Goal: Task Accomplishment & Management: Complete application form

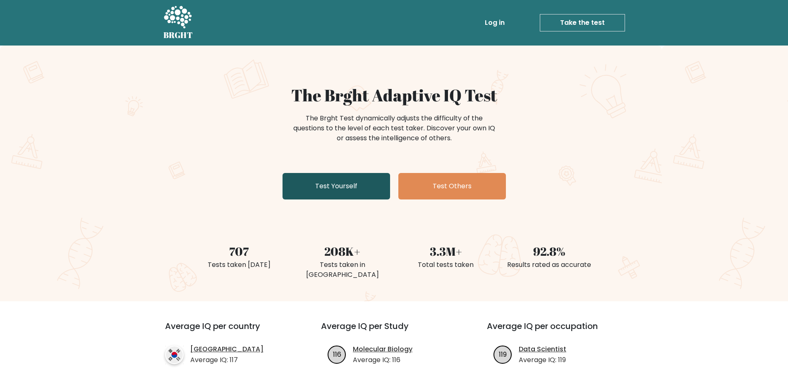
click at [341, 184] on link "Test Yourself" at bounding box center [337, 186] width 108 height 26
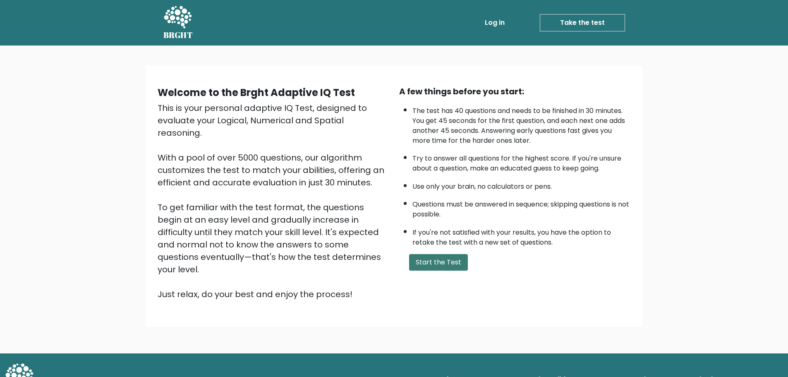
click at [434, 258] on button "Start the Test" at bounding box center [438, 262] width 59 height 17
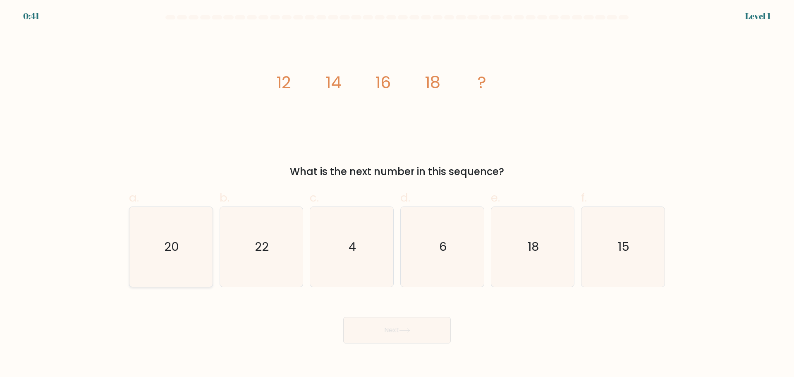
click at [182, 250] on icon "20" at bounding box center [171, 247] width 80 height 80
click at [397, 194] on input "a. 20" at bounding box center [397, 191] width 0 height 5
radio input "true"
click at [405, 324] on button "Next" at bounding box center [397, 330] width 108 height 26
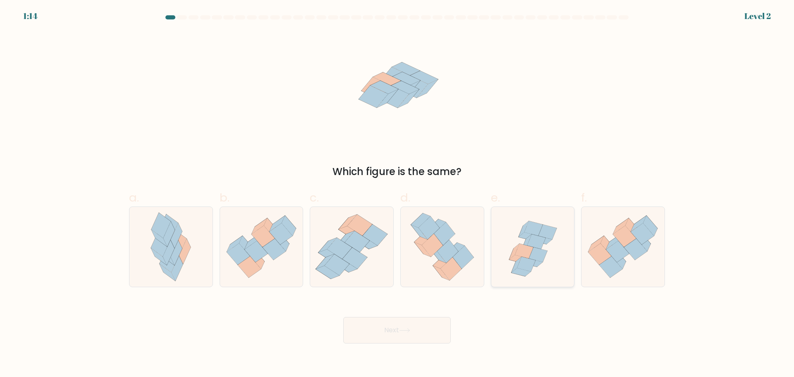
click at [530, 244] on icon at bounding box center [536, 241] width 18 height 15
click at [398, 194] on input "e." at bounding box center [397, 191] width 0 height 5
radio input "true"
click at [405, 327] on button "Next" at bounding box center [397, 330] width 108 height 26
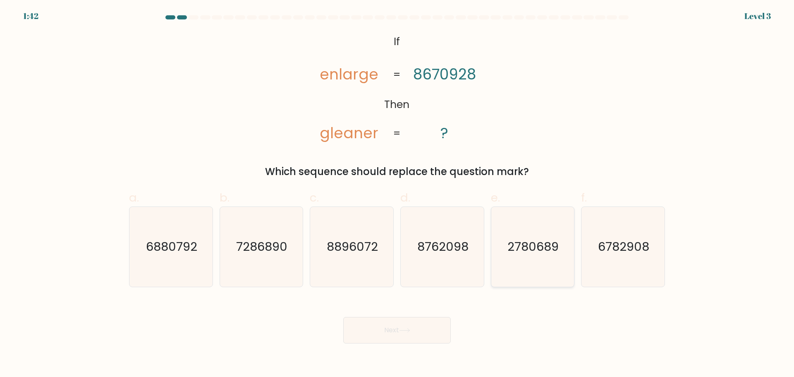
click at [524, 243] on text "2780689" at bounding box center [533, 246] width 51 height 17
click at [398, 194] on input "e. 2780689" at bounding box center [397, 191] width 0 height 5
radio input "true"
click at [387, 326] on button "Next" at bounding box center [397, 330] width 108 height 26
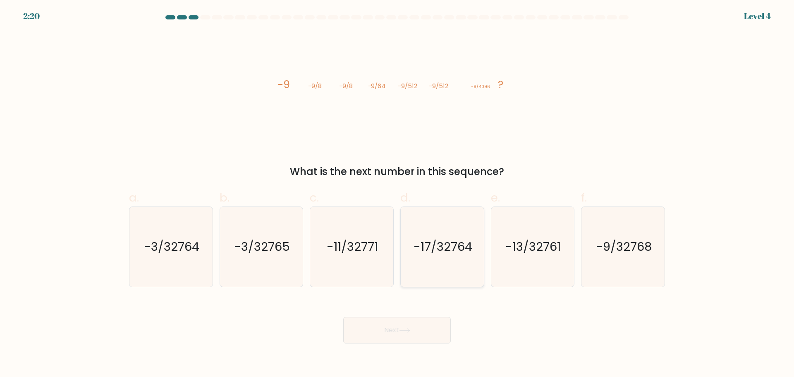
click at [405, 232] on icon "-17/32764" at bounding box center [443, 247] width 80 height 80
click at [398, 194] on input "d. -17/32764" at bounding box center [397, 191] width 0 height 5
radio input "true"
click at [388, 324] on button "Next" at bounding box center [397, 330] width 108 height 26
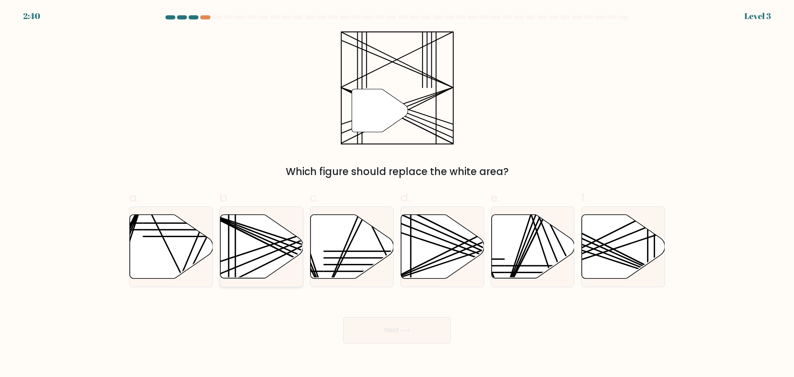
click at [262, 245] on icon at bounding box center [261, 246] width 83 height 64
click at [397, 194] on input "b." at bounding box center [397, 191] width 0 height 5
radio input "true"
click at [396, 330] on button "Next" at bounding box center [397, 330] width 108 height 26
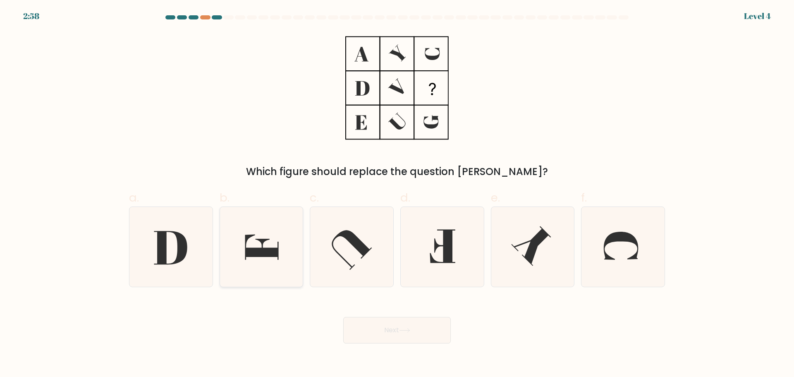
click at [271, 242] on icon at bounding box center [261, 247] width 80 height 80
click at [397, 194] on input "b." at bounding box center [397, 191] width 0 height 5
radio input "true"
click at [394, 331] on button "Next" at bounding box center [397, 330] width 108 height 26
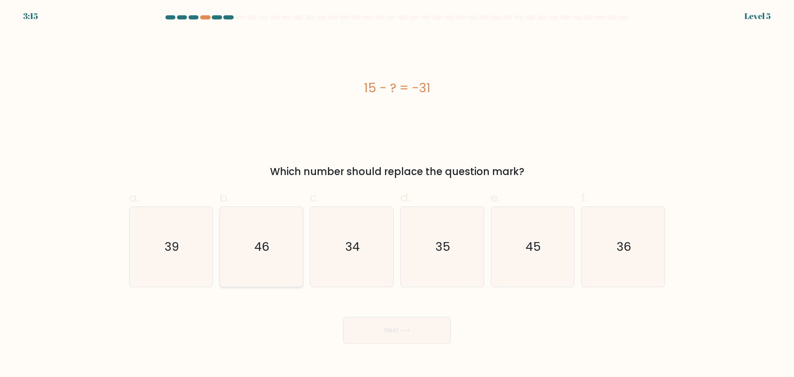
click at [272, 242] on icon "46" at bounding box center [261, 247] width 80 height 80
click at [397, 194] on input "b. 46" at bounding box center [397, 191] width 0 height 5
radio input "true"
click at [413, 333] on button "Next" at bounding box center [397, 330] width 108 height 26
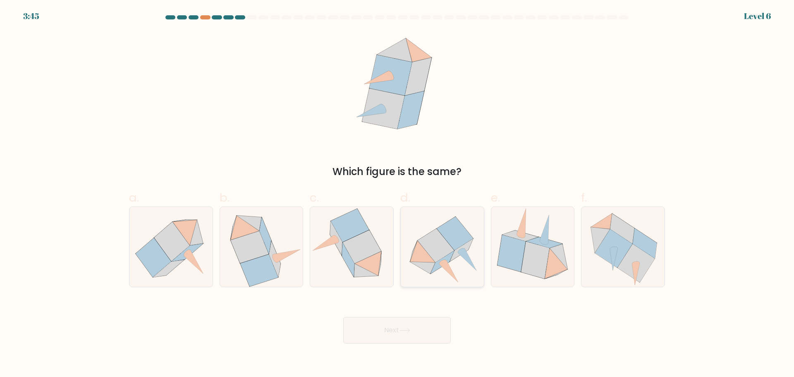
click at [450, 251] on icon at bounding box center [436, 246] width 36 height 34
click at [398, 194] on input "d." at bounding box center [397, 191] width 0 height 5
radio input "true"
click at [415, 328] on button "Next" at bounding box center [397, 330] width 108 height 26
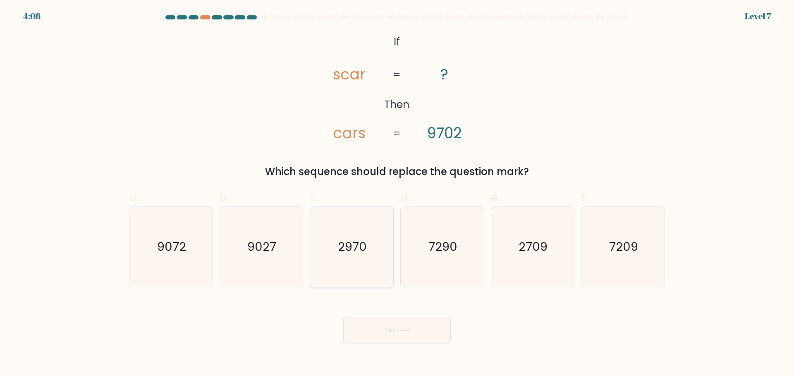
click at [357, 244] on text "2970" at bounding box center [352, 246] width 29 height 17
click at [397, 194] on input "c. 2970" at bounding box center [397, 191] width 0 height 5
radio input "true"
click at [384, 330] on button "Next" at bounding box center [397, 330] width 108 height 26
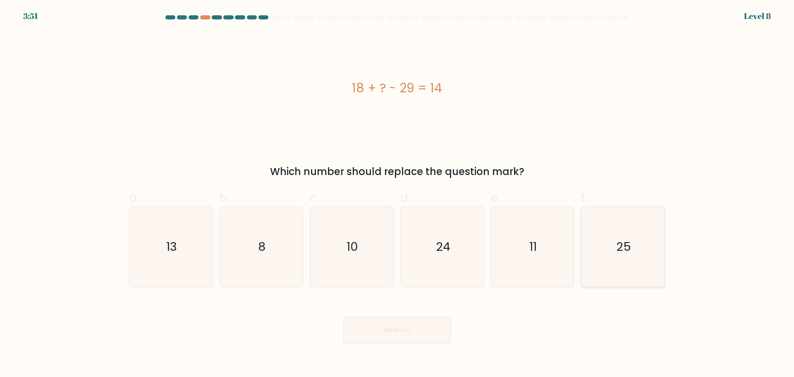
click at [628, 258] on icon "25" at bounding box center [623, 247] width 80 height 80
click at [398, 194] on input "f. 25" at bounding box center [397, 191] width 0 height 5
radio input "true"
click at [397, 334] on button "Next" at bounding box center [397, 330] width 108 height 26
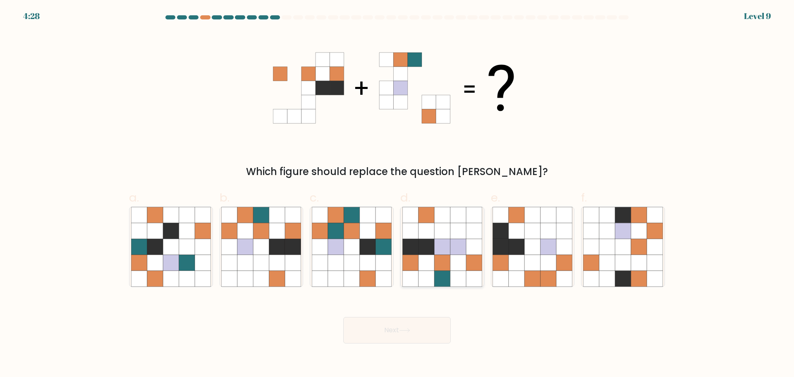
click at [421, 255] on icon at bounding box center [427, 262] width 16 height 16
click at [398, 194] on input "d." at bounding box center [397, 191] width 0 height 5
radio input "true"
click at [396, 336] on button "Next" at bounding box center [397, 330] width 108 height 26
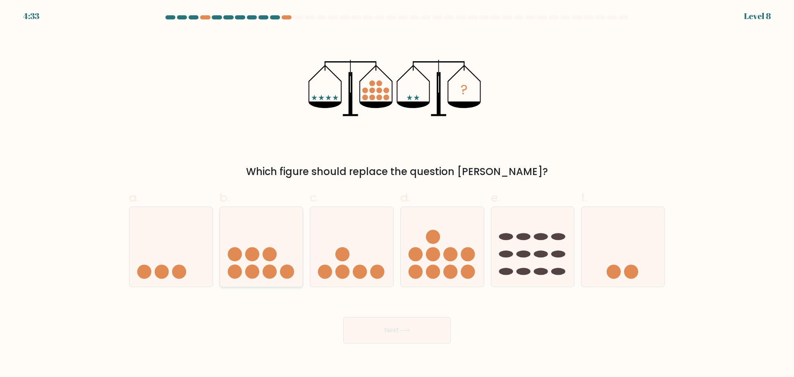
click at [284, 255] on icon at bounding box center [261, 246] width 83 height 69
click at [397, 194] on input "b." at bounding box center [397, 191] width 0 height 5
radio input "true"
click at [424, 328] on button "Next" at bounding box center [397, 330] width 108 height 26
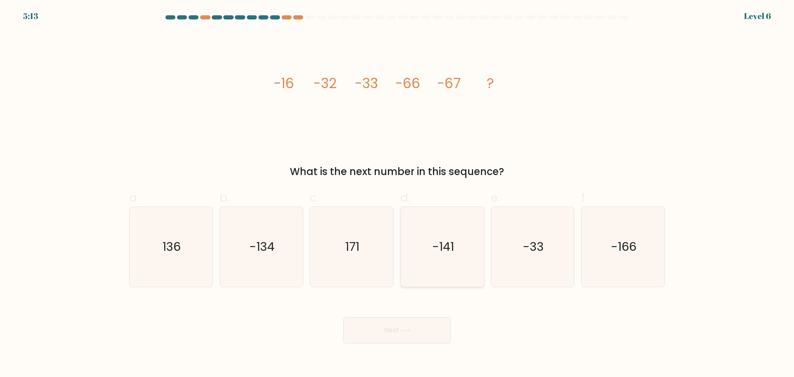
click at [449, 228] on icon "-141" at bounding box center [443, 247] width 80 height 80
click at [398, 194] on input "d. -141" at bounding box center [397, 191] width 0 height 5
radio input "true"
click at [410, 330] on icon at bounding box center [404, 330] width 11 height 5
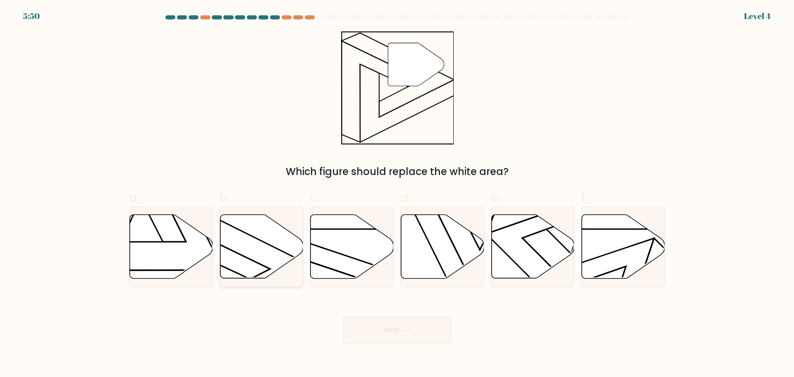
click at [260, 250] on icon at bounding box center [261, 246] width 83 height 64
click at [397, 194] on input "b." at bounding box center [397, 191] width 0 height 5
radio input "true"
click at [385, 328] on button "Next" at bounding box center [397, 330] width 108 height 26
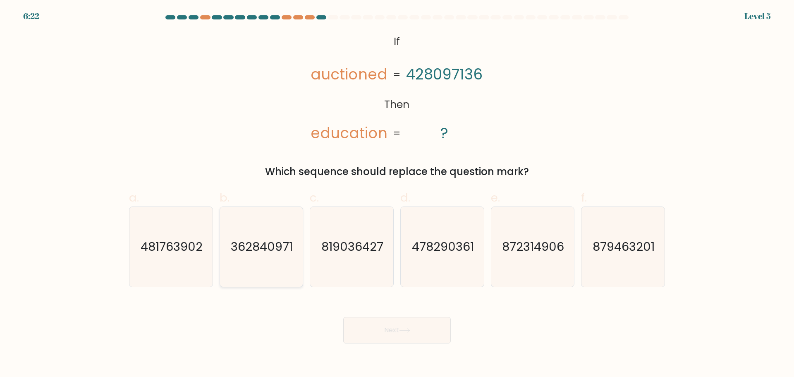
click at [261, 254] on text "362840971" at bounding box center [262, 246] width 62 height 17
click at [397, 194] on input "b. 362840971" at bounding box center [397, 191] width 0 height 5
radio input "true"
click at [389, 330] on button "Next" at bounding box center [397, 330] width 108 height 26
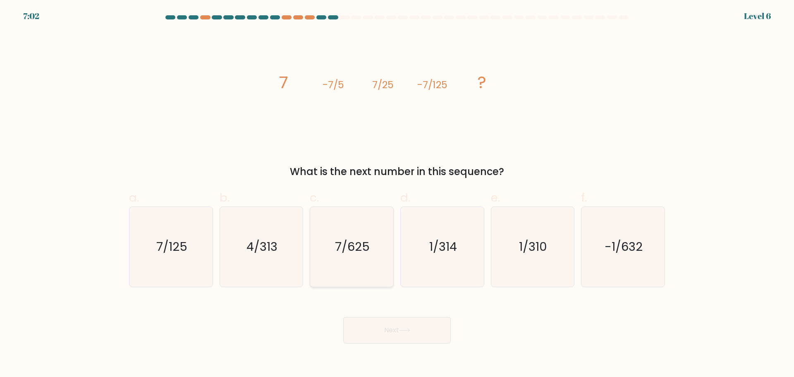
click at [376, 248] on icon "7/625" at bounding box center [352, 247] width 80 height 80
click at [397, 194] on input "c. 7/625" at bounding box center [397, 191] width 0 height 5
radio input "true"
click at [388, 332] on button "Next" at bounding box center [397, 330] width 108 height 26
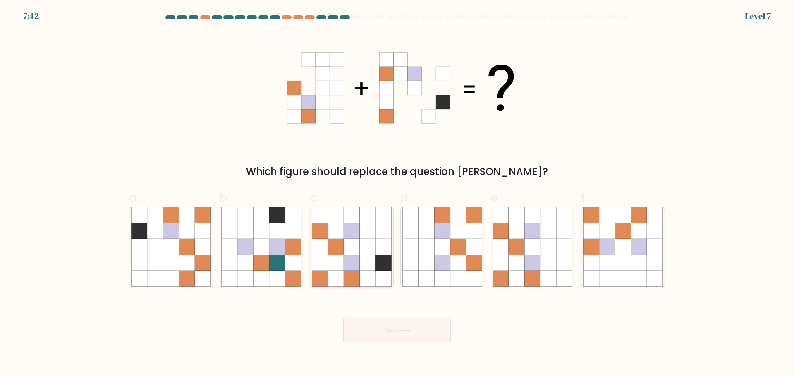
click at [335, 251] on icon at bounding box center [336, 247] width 16 height 16
click at [397, 194] on input "c." at bounding box center [397, 191] width 0 height 5
radio input "true"
click at [248, 244] on icon at bounding box center [245, 247] width 16 height 16
click at [397, 194] on input "b." at bounding box center [397, 191] width 0 height 5
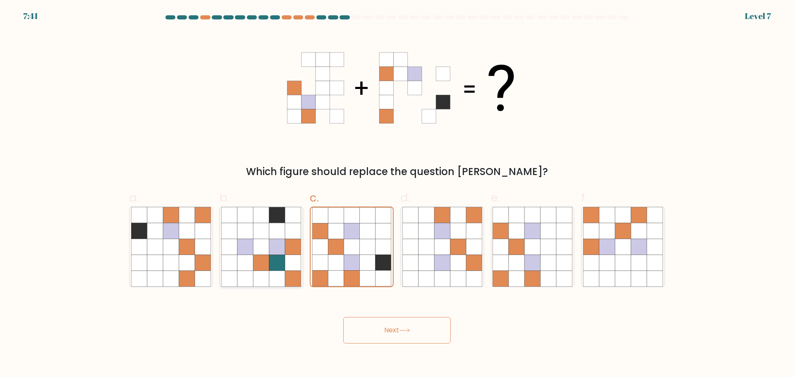
radio input "true"
click at [368, 329] on button "Next" at bounding box center [397, 330] width 108 height 26
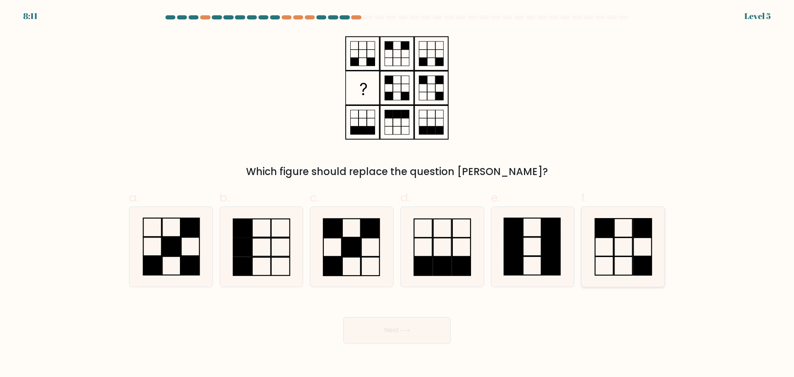
click at [619, 254] on icon at bounding box center [623, 247] width 80 height 80
click at [398, 194] on input "f." at bounding box center [397, 191] width 0 height 5
radio input "true"
click at [415, 330] on button "Next" at bounding box center [397, 330] width 108 height 26
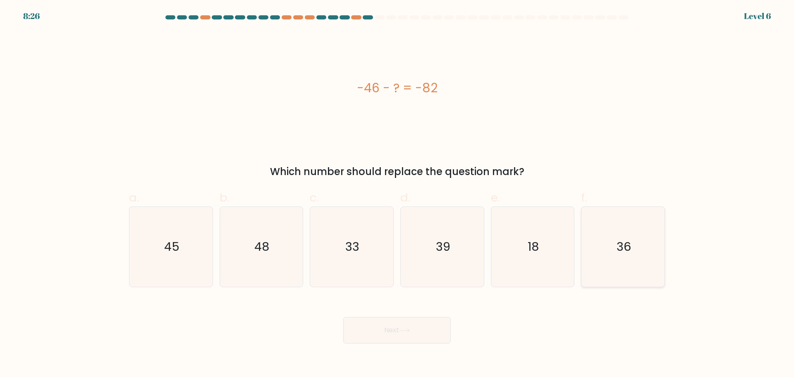
drag, startPoint x: 607, startPoint y: 260, endPoint x: 361, endPoint y: 313, distance: 252.2
click at [607, 261] on icon "36" at bounding box center [623, 247] width 80 height 80
click at [398, 194] on input "f. 36" at bounding box center [397, 191] width 0 height 5
radio input "true"
click at [361, 336] on button "Next" at bounding box center [397, 330] width 108 height 26
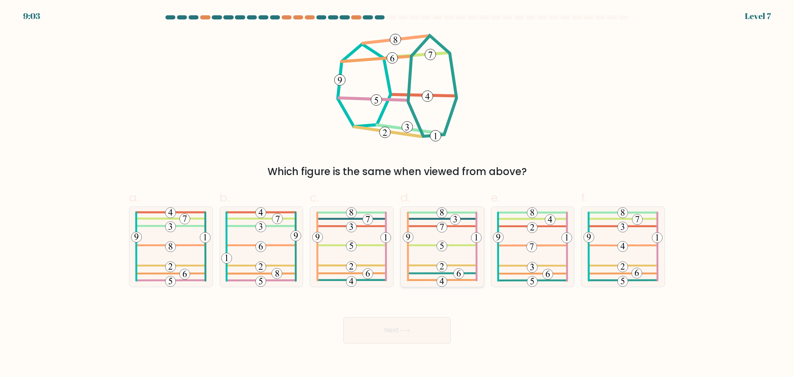
click at [456, 258] on icon at bounding box center [442, 247] width 79 height 80
click at [398, 194] on input "d." at bounding box center [397, 191] width 0 height 5
radio input "true"
click at [399, 338] on button "Next" at bounding box center [397, 330] width 108 height 26
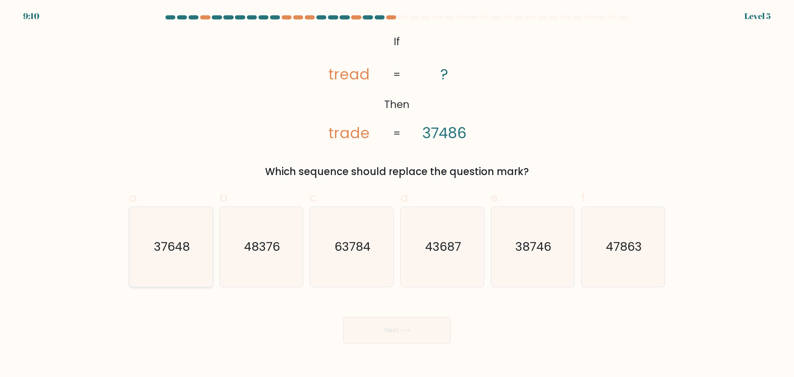
click at [186, 253] on text "37648" at bounding box center [172, 246] width 36 height 17
click at [397, 194] on input "a. 37648" at bounding box center [397, 191] width 0 height 5
radio input "true"
click at [386, 333] on button "Next" at bounding box center [397, 330] width 108 height 26
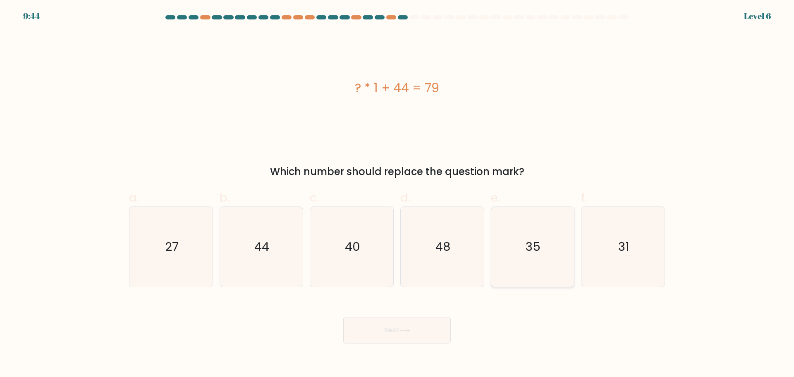
click at [533, 249] on text "35" at bounding box center [533, 246] width 15 height 17
click at [398, 194] on input "e. 35" at bounding box center [397, 191] width 0 height 5
radio input "true"
click at [409, 328] on icon at bounding box center [404, 330] width 11 height 5
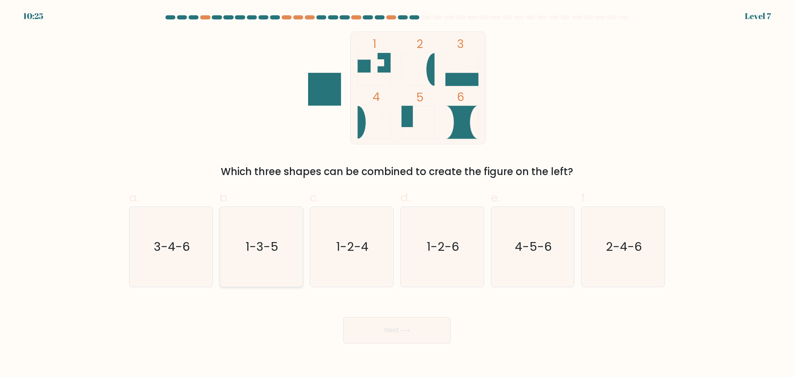
click at [278, 257] on icon "1-3-5" at bounding box center [261, 247] width 80 height 80
click at [397, 194] on input "b. 1-3-5" at bounding box center [397, 191] width 0 height 5
radio input "true"
click at [378, 330] on button "Next" at bounding box center [397, 330] width 108 height 26
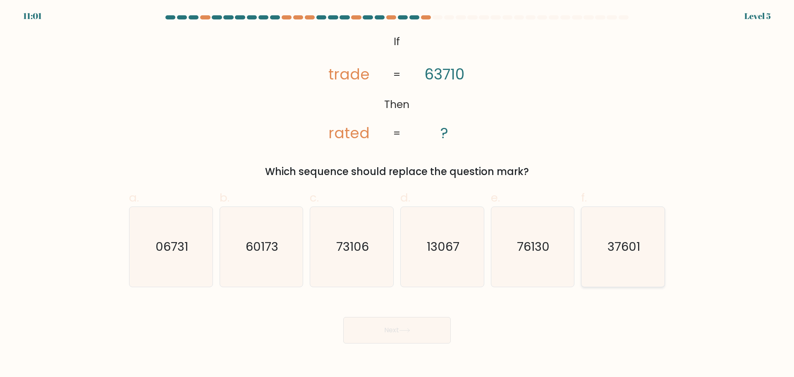
click at [622, 248] on text "37601" at bounding box center [624, 246] width 33 height 17
click at [398, 194] on input "f. 37601" at bounding box center [397, 191] width 0 height 5
radio input "true"
click at [426, 332] on button "Next" at bounding box center [397, 330] width 108 height 26
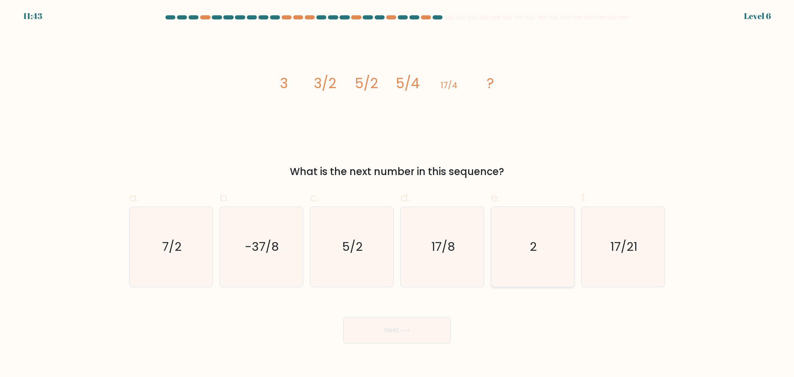
click at [531, 248] on text "2" at bounding box center [533, 246] width 7 height 17
click at [398, 194] on input "e. 2" at bounding box center [397, 191] width 0 height 5
radio input "true"
click at [431, 321] on button "Next" at bounding box center [397, 330] width 108 height 26
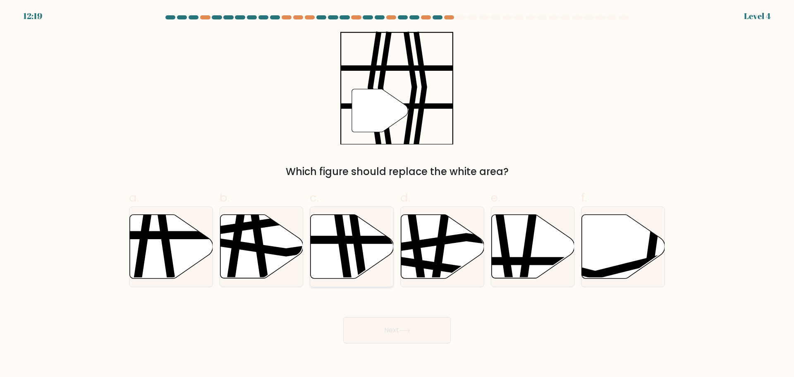
click at [357, 261] on icon at bounding box center [359, 214] width 12 height 168
click at [397, 194] on input "c." at bounding box center [397, 191] width 0 height 5
radio input "true"
click at [412, 333] on button "Next" at bounding box center [397, 330] width 108 height 26
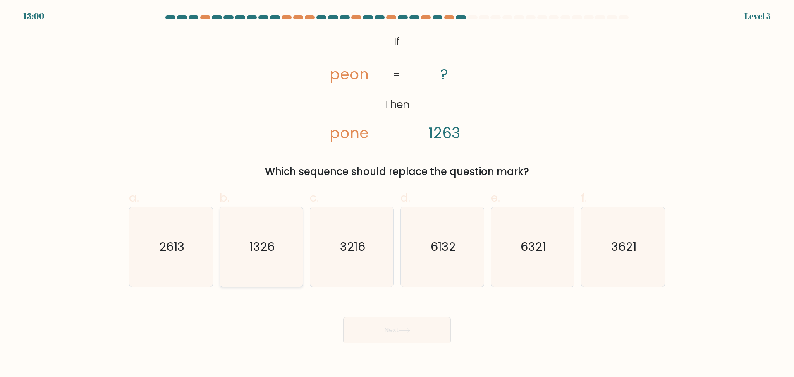
click at [258, 250] on text "1326" at bounding box center [261, 246] width 25 height 17
click at [397, 194] on input "b. 1326" at bounding box center [397, 191] width 0 height 5
radio input "true"
click at [407, 339] on button "Next" at bounding box center [397, 330] width 108 height 26
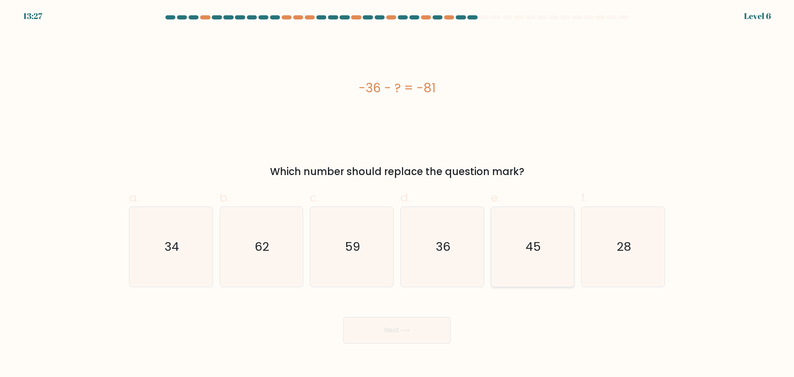
click at [573, 255] on icon "45" at bounding box center [533, 247] width 80 height 80
click at [398, 194] on input "e. 45" at bounding box center [397, 191] width 0 height 5
radio input "true"
click at [403, 338] on button "Next" at bounding box center [397, 330] width 108 height 26
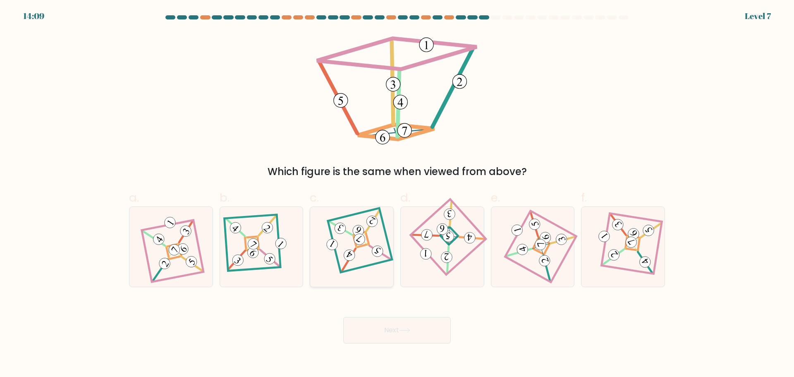
click at [375, 245] on icon at bounding box center [351, 247] width 55 height 64
click at [397, 194] on input "c." at bounding box center [397, 191] width 0 height 5
radio input "true"
click at [409, 337] on button "Next" at bounding box center [397, 330] width 108 height 26
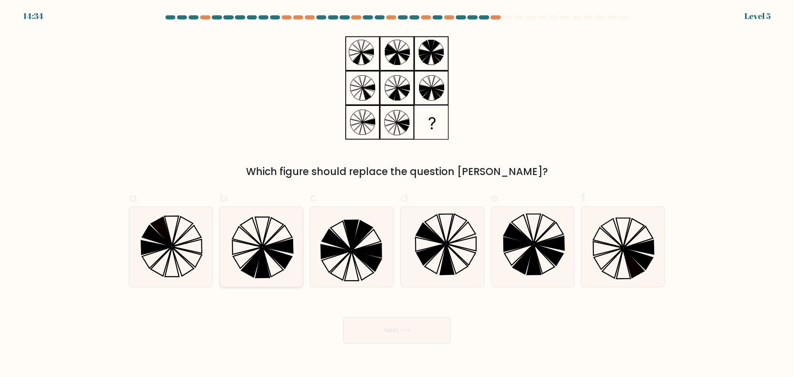
click at [275, 246] on icon at bounding box center [279, 246] width 30 height 14
click at [397, 194] on input "b." at bounding box center [397, 191] width 0 height 5
radio input "true"
click at [376, 330] on button "Next" at bounding box center [397, 330] width 108 height 26
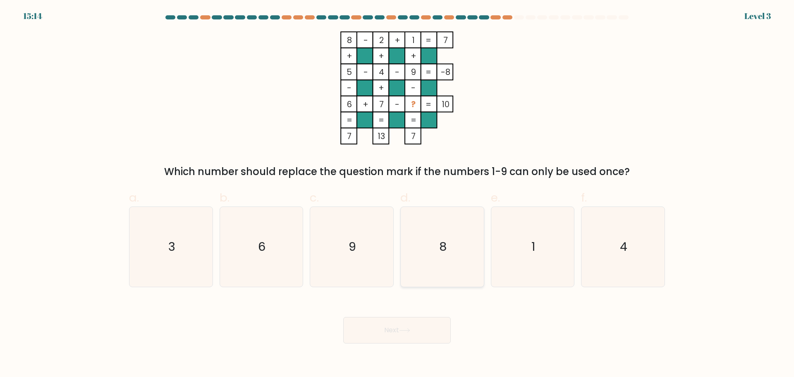
click at [444, 233] on icon "8" at bounding box center [443, 247] width 80 height 80
click at [398, 194] on input "d. 8" at bounding box center [397, 191] width 0 height 5
radio input "true"
click at [404, 329] on icon at bounding box center [404, 330] width 11 height 5
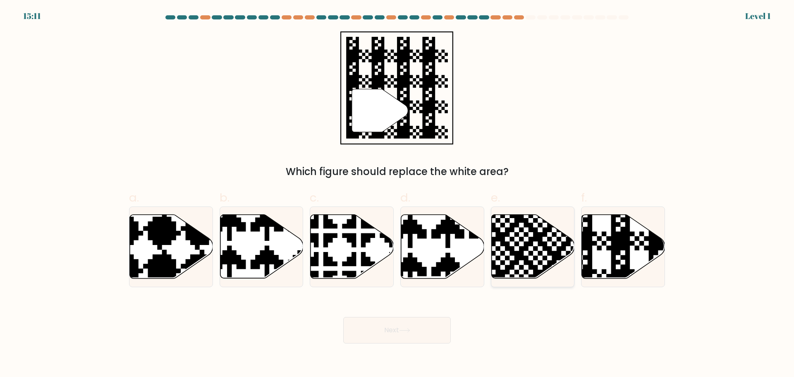
click at [519, 241] on icon at bounding box center [532, 246] width 83 height 64
click at [398, 194] on input "e." at bounding box center [397, 191] width 0 height 5
radio input "true"
click at [451, 240] on icon at bounding box center [442, 246] width 83 height 64
click at [398, 194] on input "d." at bounding box center [397, 191] width 0 height 5
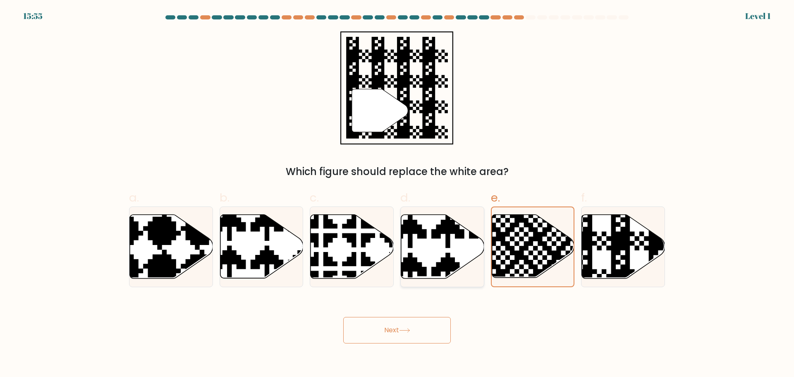
radio input "true"
click at [604, 253] on icon at bounding box center [623, 246] width 83 height 64
click at [398, 194] on input "f." at bounding box center [397, 191] width 0 height 5
radio input "true"
click at [409, 332] on icon at bounding box center [404, 330] width 11 height 5
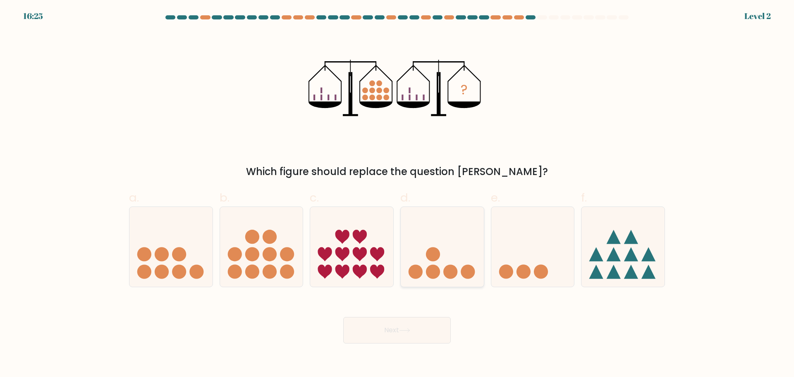
click at [465, 267] on circle at bounding box center [468, 272] width 14 height 14
click at [398, 194] on input "d." at bounding box center [397, 191] width 0 height 5
radio input "true"
click at [424, 329] on button "Next" at bounding box center [397, 330] width 108 height 26
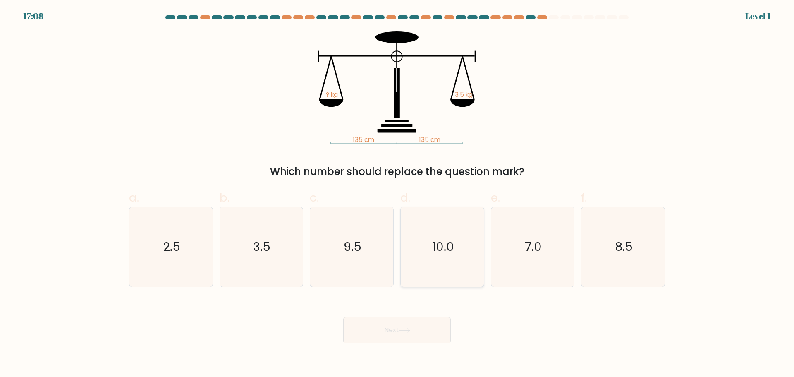
click at [428, 260] on icon "10.0" at bounding box center [443, 247] width 80 height 80
click at [398, 194] on input "d. 10.0" at bounding box center [397, 191] width 0 height 5
radio input "true"
click at [405, 329] on icon at bounding box center [404, 330] width 11 height 5
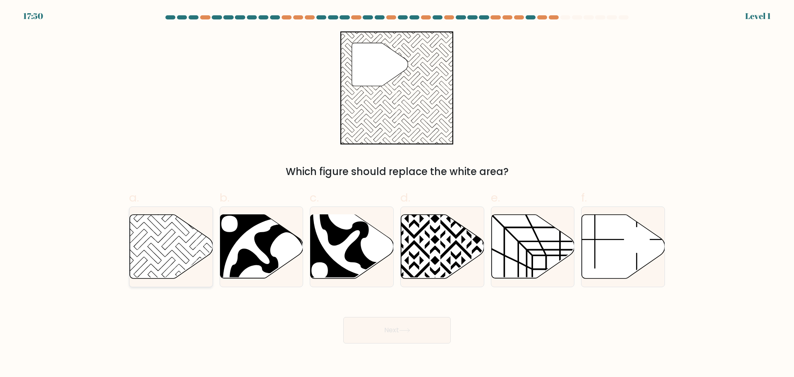
click at [166, 251] on icon at bounding box center [171, 246] width 83 height 64
click at [397, 194] on input "a." at bounding box center [397, 191] width 0 height 5
radio input "true"
click at [374, 331] on button "Next" at bounding box center [397, 330] width 108 height 26
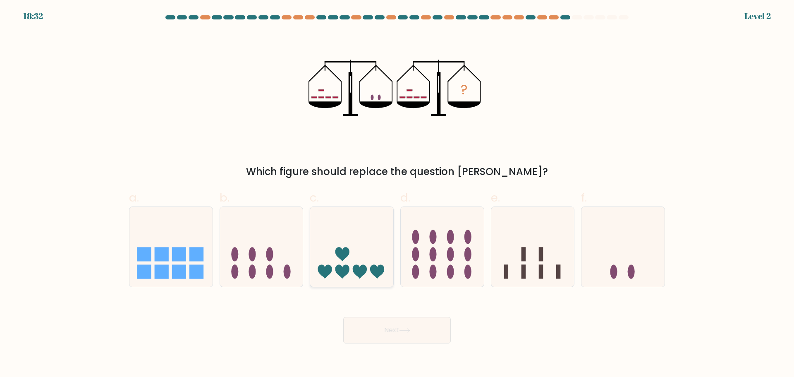
click at [354, 257] on icon at bounding box center [351, 246] width 83 height 69
click at [397, 194] on input "c." at bounding box center [397, 191] width 0 height 5
radio input "true"
click at [394, 333] on button "Next" at bounding box center [397, 330] width 108 height 26
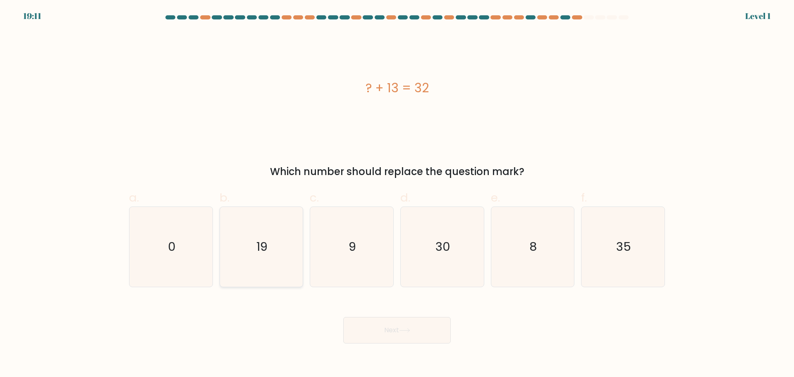
click at [267, 253] on text "19" at bounding box center [262, 246] width 11 height 17
click at [397, 194] on input "b. 19" at bounding box center [397, 191] width 0 height 5
radio input "true"
drag, startPoint x: 377, startPoint y: 321, endPoint x: 381, endPoint y: 325, distance: 5.3
click at [378, 321] on button "Next" at bounding box center [397, 330] width 108 height 26
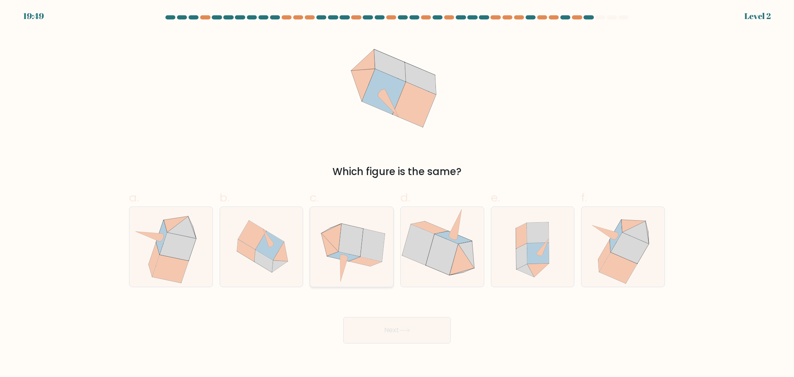
click at [345, 270] on icon at bounding box center [352, 247] width 82 height 80
click at [397, 194] on input "c." at bounding box center [397, 191] width 0 height 5
radio input "true"
click at [375, 331] on button "Next" at bounding box center [397, 330] width 108 height 26
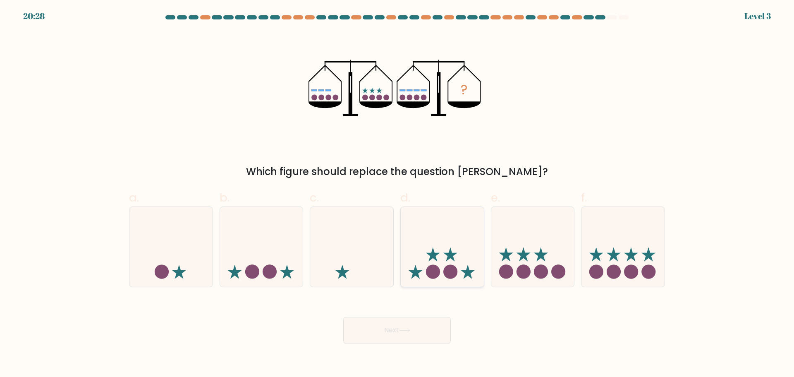
click at [426, 264] on icon at bounding box center [442, 246] width 83 height 69
click at [398, 194] on input "d." at bounding box center [397, 191] width 0 height 5
radio input "true"
click at [416, 335] on button "Next" at bounding box center [397, 330] width 108 height 26
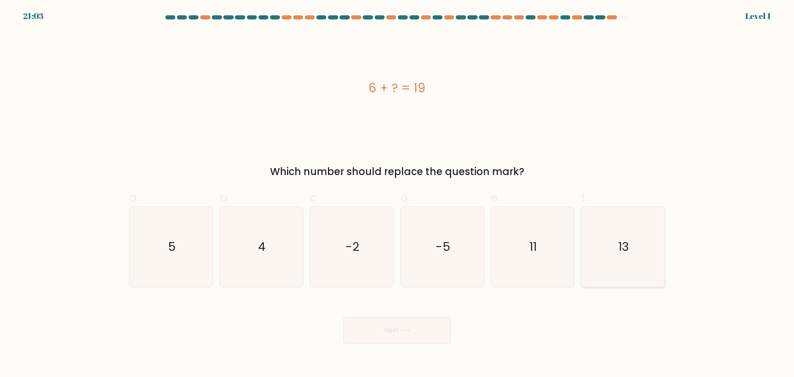
click at [628, 257] on icon "13" at bounding box center [623, 247] width 80 height 80
click at [398, 194] on input "f. 13" at bounding box center [397, 191] width 0 height 5
radio input "true"
click at [423, 328] on button "Next" at bounding box center [397, 330] width 108 height 26
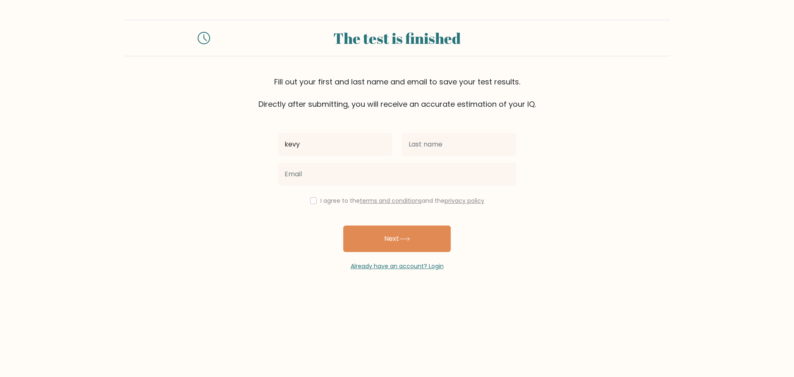
type input "kevy"
click at [455, 146] on input "text" at bounding box center [459, 144] width 114 height 23
type input "[PERSON_NAME]"
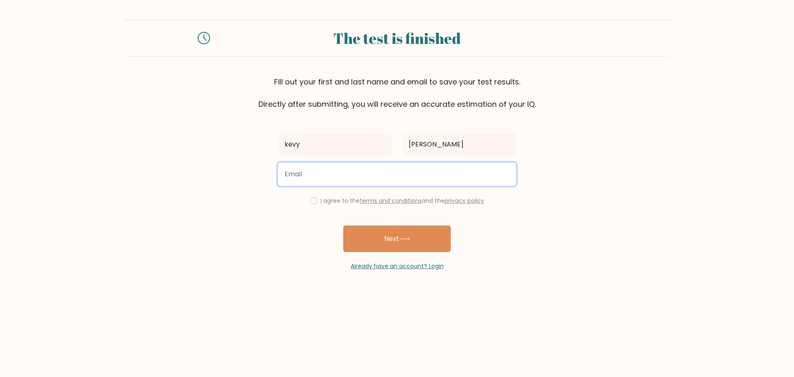
click at [343, 177] on input "email" at bounding box center [397, 174] width 238 height 23
type input "[EMAIL_ADDRESS][DOMAIN_NAME]"
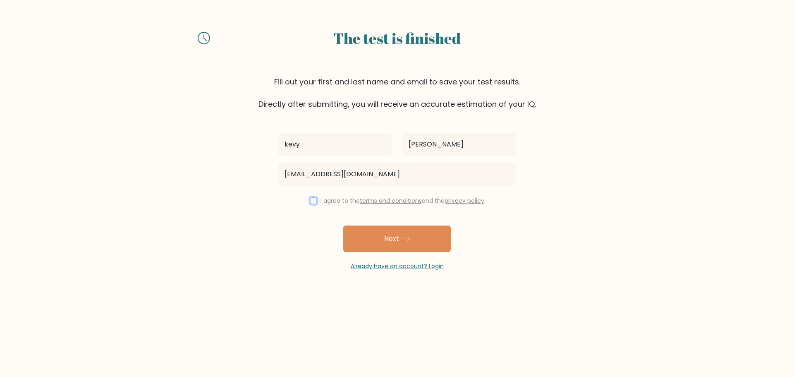
click at [312, 199] on input "checkbox" at bounding box center [313, 200] width 7 height 7
checkbox input "true"
drag, startPoint x: 369, startPoint y: 240, endPoint x: 352, endPoint y: 240, distance: 17.8
click at [370, 240] on button "Next" at bounding box center [397, 238] width 108 height 26
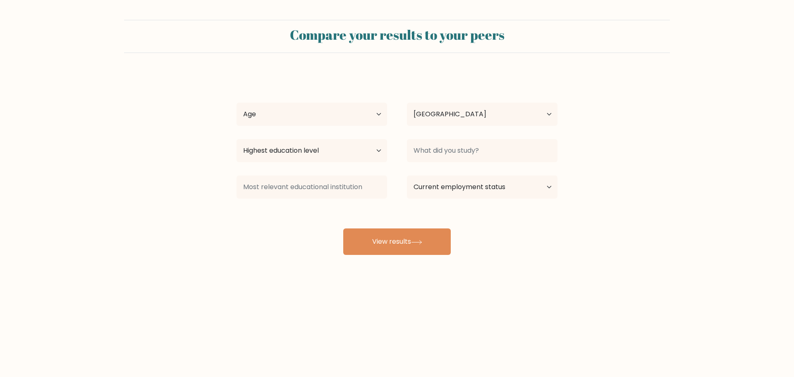
select select "PH"
click at [324, 112] on select "Age Under 18 years old 18-24 years old 25-34 years old 35-44 years old 45-54 ye…" at bounding box center [312, 114] width 151 height 23
select select "25_34"
click at [237, 103] on select "Age Under 18 years old 18-24 years old 25-34 years old 35-44 years old 45-54 ye…" at bounding box center [312, 114] width 151 height 23
click at [309, 151] on select "Highest education level No schooling Primary Lower Secondary Upper Secondary Oc…" at bounding box center [312, 150] width 151 height 23
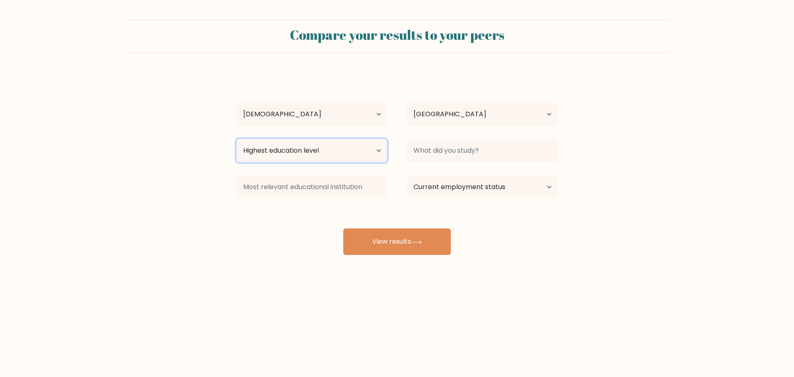
select select "bachelors_degree"
click at [237, 139] on select "Highest education level No schooling Primary Lower Secondary Upper Secondary Oc…" at bounding box center [312, 150] width 151 height 23
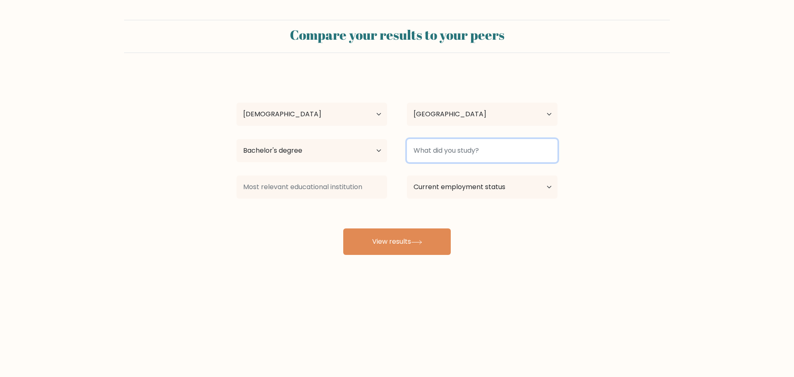
click at [436, 156] on input at bounding box center [482, 150] width 151 height 23
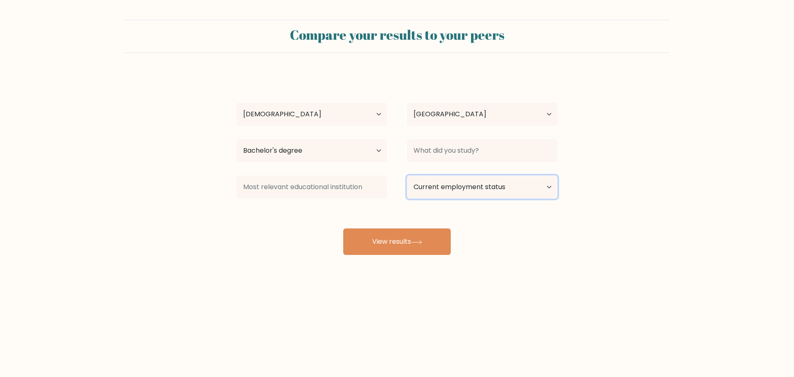
click at [456, 184] on select "Current employment status Employed Student Retired Other / prefer not to answer" at bounding box center [482, 186] width 151 height 23
select select "other"
click at [407, 175] on select "Current employment status Employed Student Retired Other / prefer not to answer" at bounding box center [482, 186] width 151 height 23
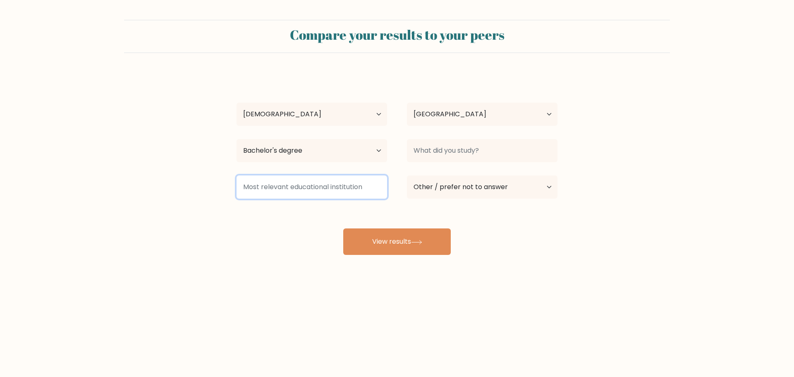
click at [334, 188] on input at bounding box center [312, 186] width 151 height 23
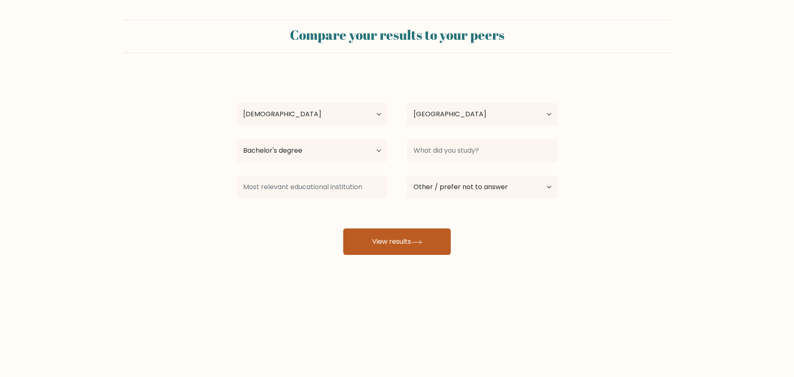
click at [361, 246] on button "View results" at bounding box center [397, 241] width 108 height 26
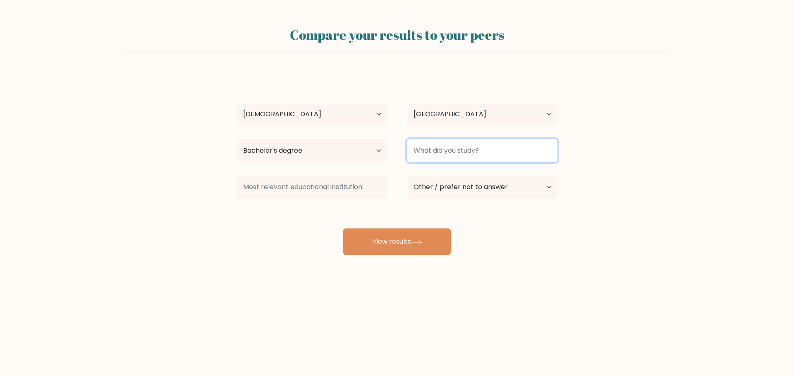
click at [423, 151] on input at bounding box center [482, 150] width 151 height 23
click at [424, 151] on input "Scuence" at bounding box center [482, 150] width 151 height 23
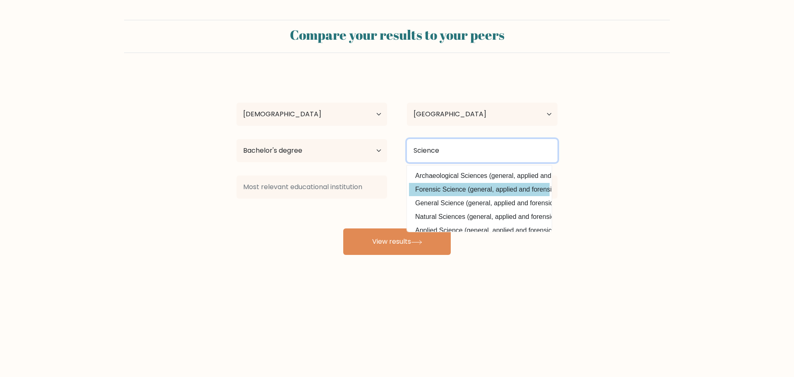
scroll to position [41, 0]
type input "Science"
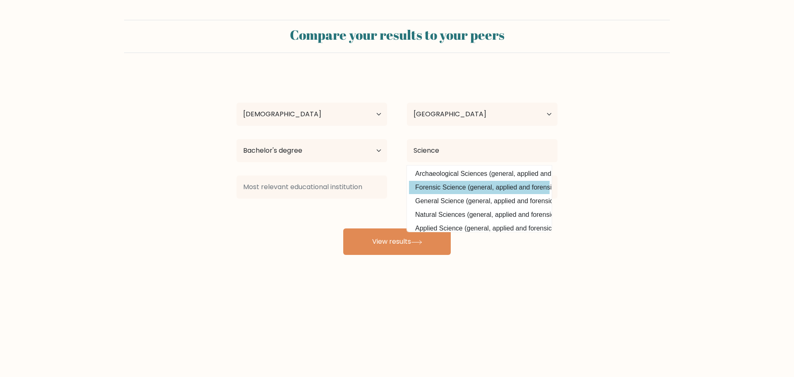
click at [463, 186] on div "kevy Balbuena Age Under 18 years old 18-24 years old 25-34 years old 35-44 year…" at bounding box center [397, 164] width 331 height 182
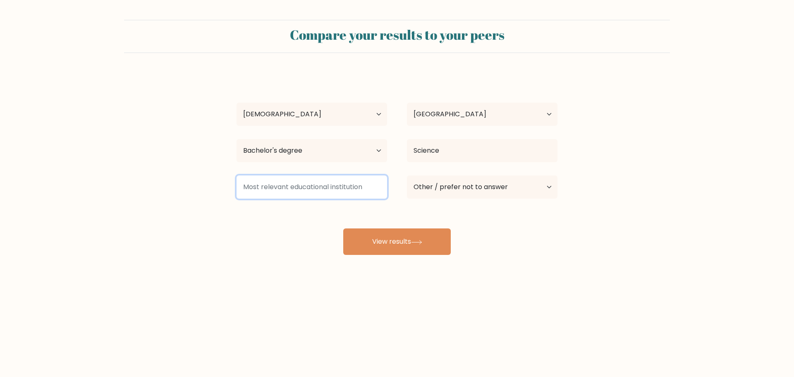
click at [306, 190] on input at bounding box center [312, 186] width 151 height 23
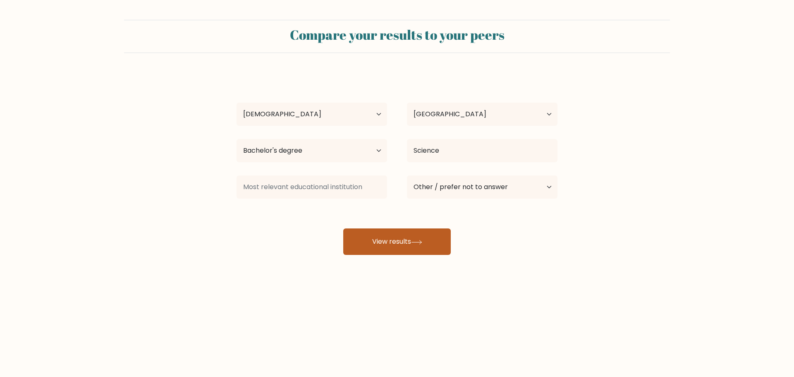
click at [386, 249] on button "View results" at bounding box center [397, 241] width 108 height 26
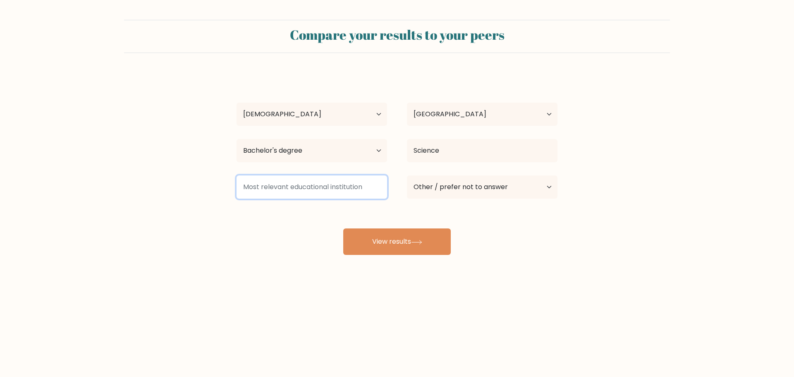
click at [288, 190] on input at bounding box center [312, 186] width 151 height 23
type input "H"
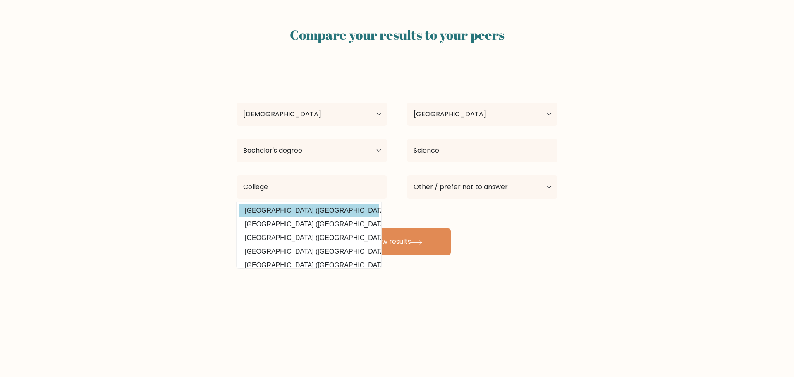
click at [287, 211] on option "BlueCrest College (Ghana)" at bounding box center [309, 210] width 141 height 13
type input "BlueCrest College"
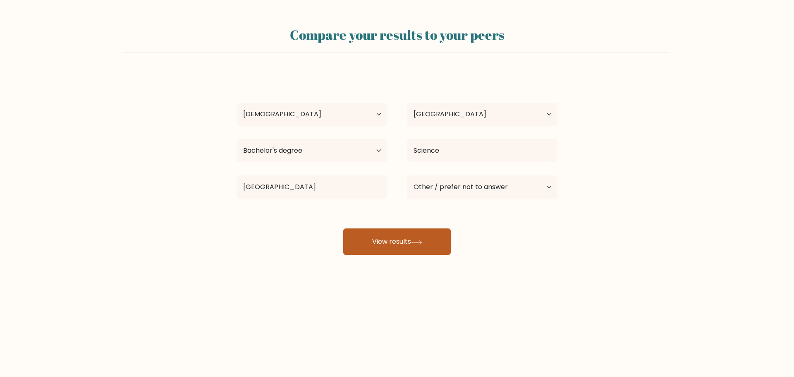
click at [388, 239] on button "View results" at bounding box center [397, 241] width 108 height 26
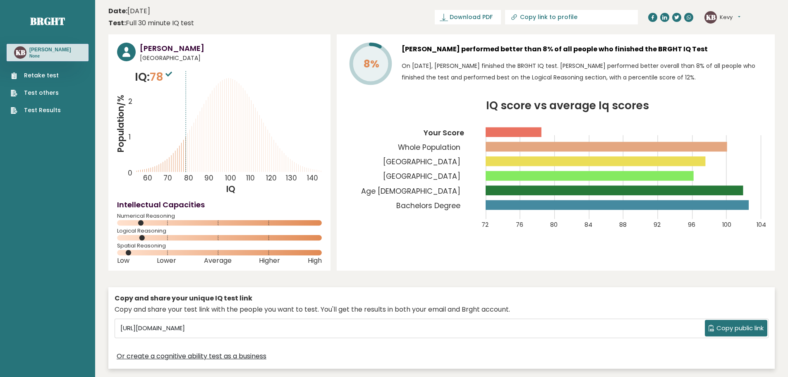
click at [28, 55] on div "KB Kevy Balbuena None" at bounding box center [48, 52] width 82 height 17
click at [501, 22] on link "Download PDF" at bounding box center [468, 17] width 66 height 14
click at [203, 137] on icon "Population/% IQ 0 1 2 60 70 80 90 100 110 120 130 140" at bounding box center [219, 132] width 205 height 126
click at [158, 75] on span "78" at bounding box center [162, 76] width 24 height 15
